Goal: Information Seeking & Learning: Learn about a topic

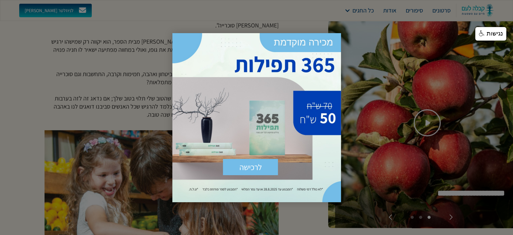
scroll to position [270, 0]
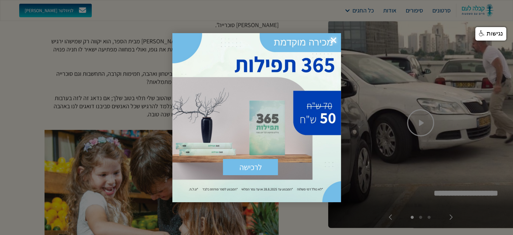
click at [333, 39] on span "×" at bounding box center [333, 40] width 15 height 15
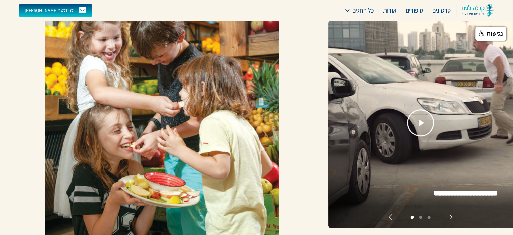
scroll to position [574, 0]
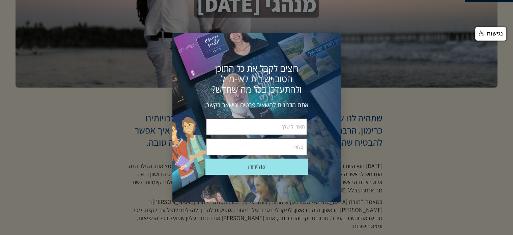
scroll to position [135, 0]
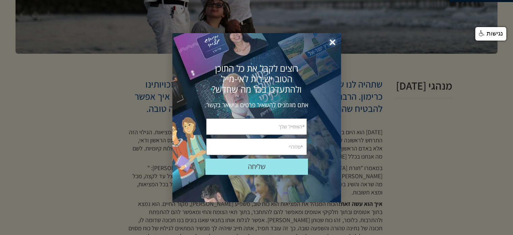
click at [332, 39] on span "×" at bounding box center [332, 42] width 15 height 15
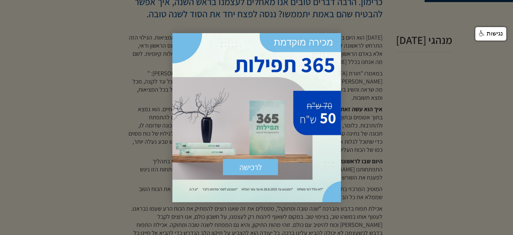
scroll to position [236, 0]
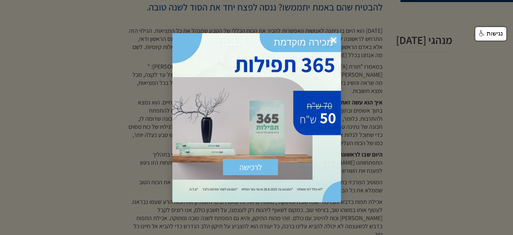
click at [333, 42] on span "×" at bounding box center [333, 40] width 15 height 15
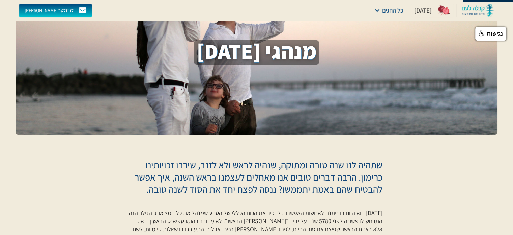
scroll to position [34, 0]
